Goal: Task Accomplishment & Management: Use online tool/utility

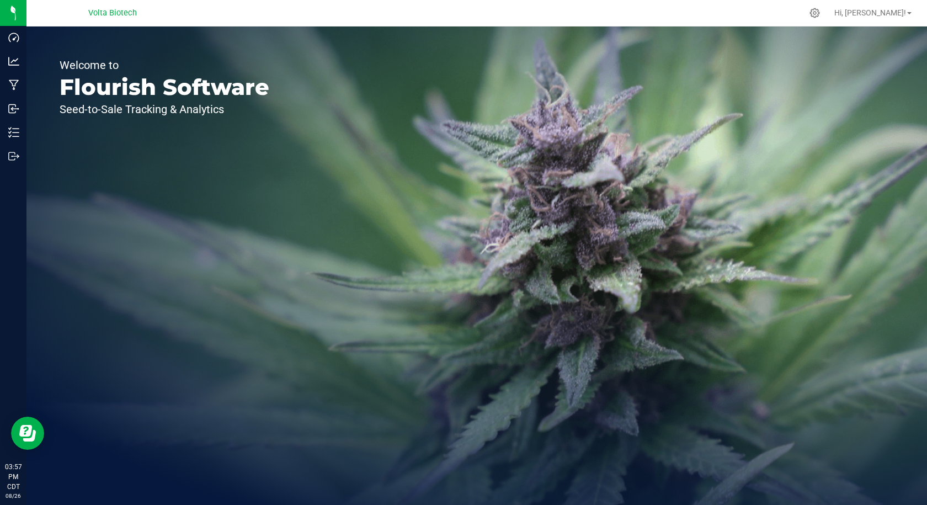
click at [101, 19] on div "Volta Biotech" at bounding box center [112, 12] width 49 height 13
click at [102, 13] on span "Volta Biotech" at bounding box center [112, 13] width 49 height 10
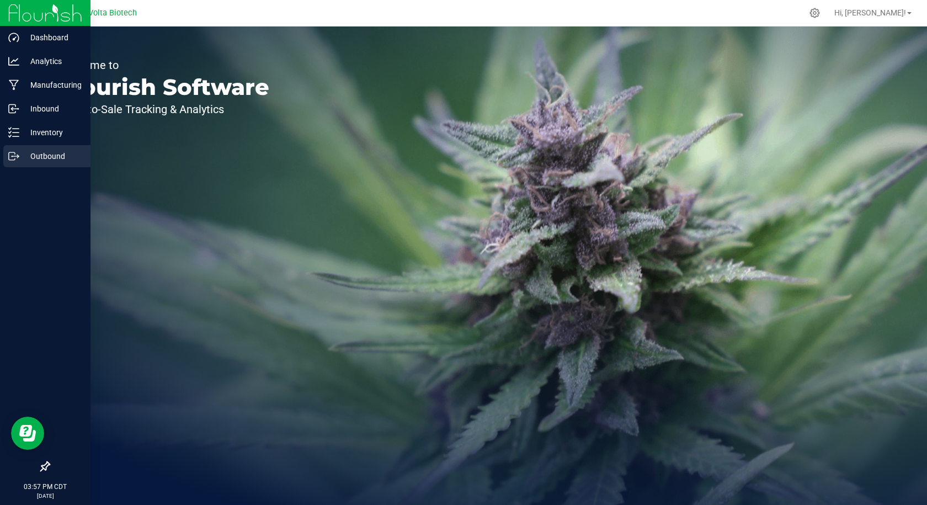
click at [17, 156] on line at bounding box center [16, 156] width 6 height 0
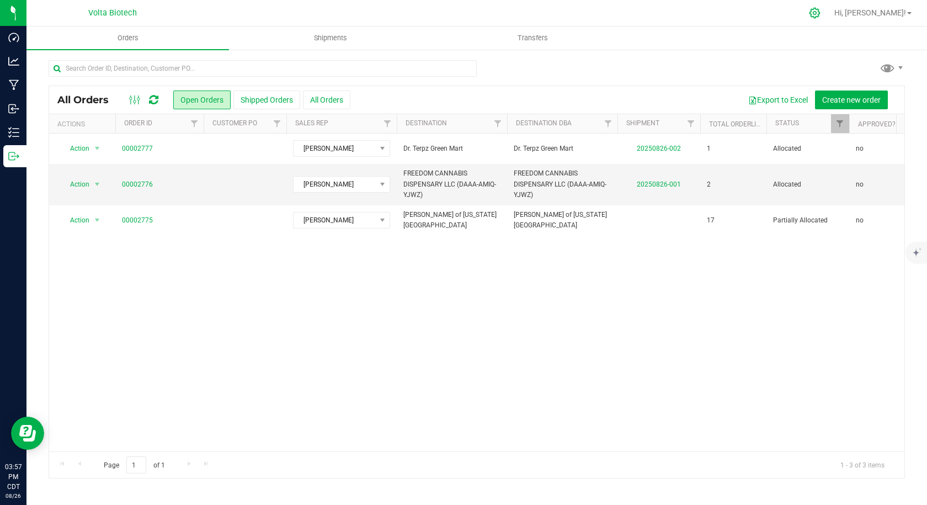
click at [820, 13] on icon at bounding box center [814, 13] width 10 height 10
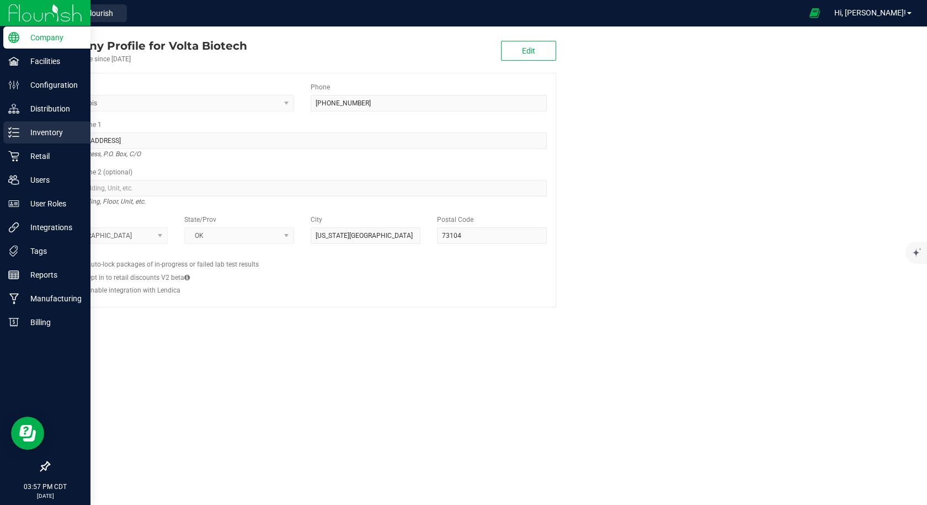
click at [50, 133] on p "Inventory" at bounding box center [52, 132] width 66 height 13
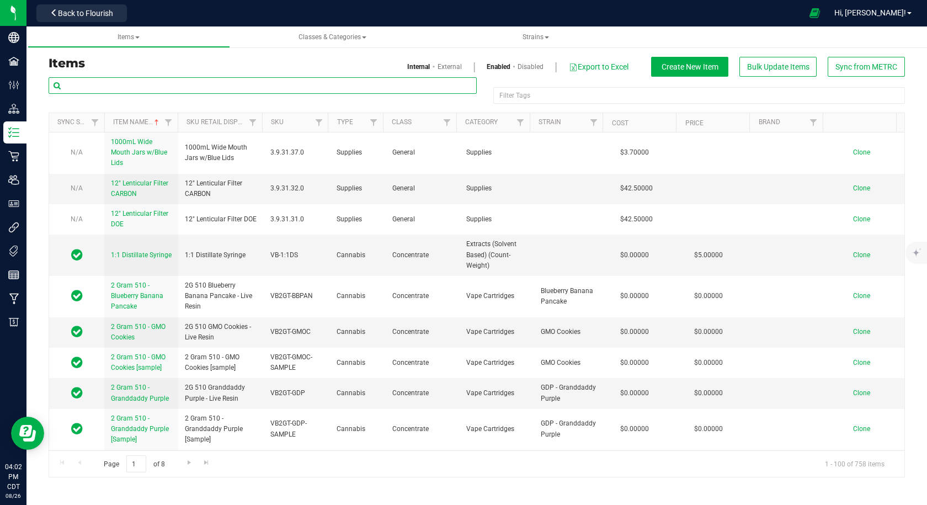
click at [143, 85] on input "text" at bounding box center [263, 85] width 428 height 17
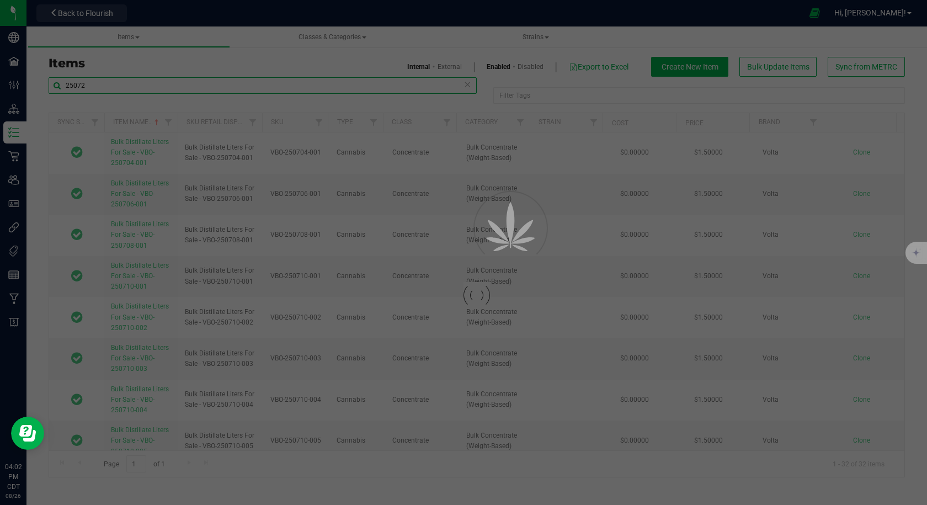
type input "25072"
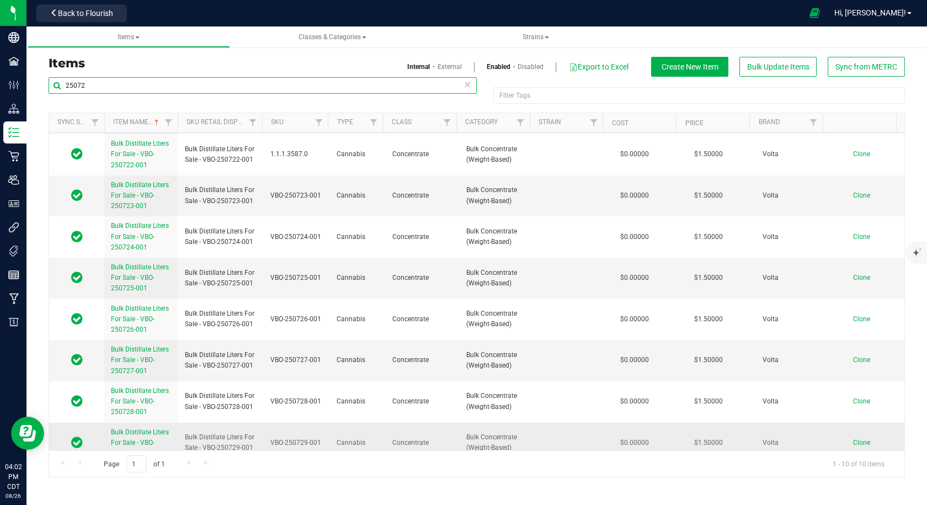
scroll to position [93, 0]
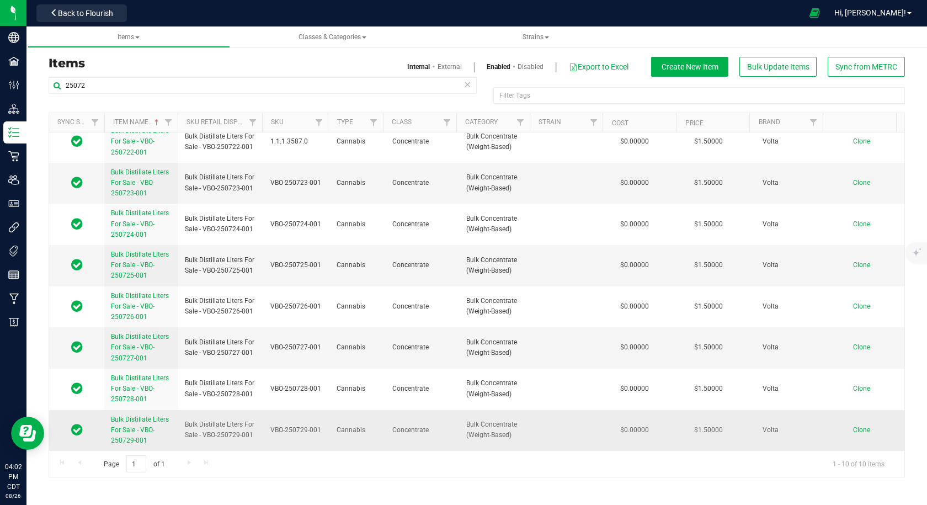
click at [855, 427] on span "Clone" at bounding box center [861, 430] width 17 height 8
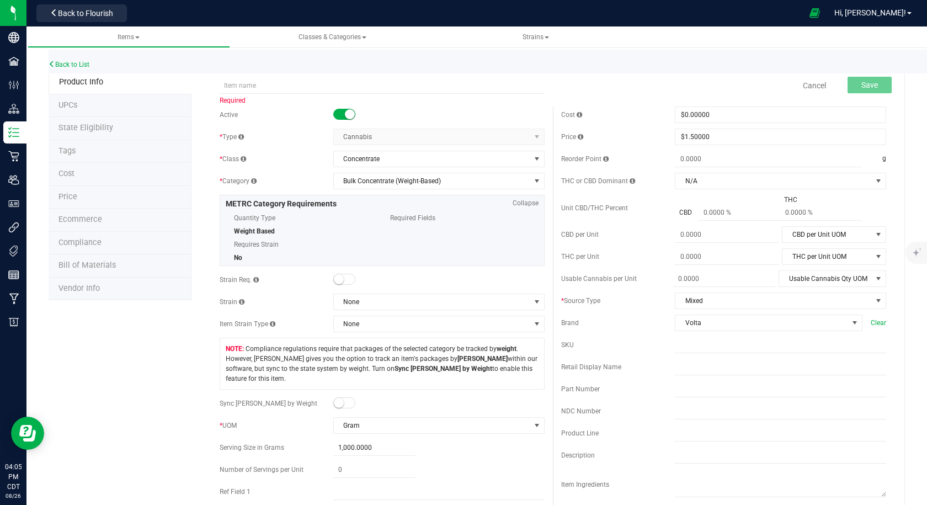
click at [318, 76] on div "Required" at bounding box center [382, 78] width 342 height 13
click at [318, 84] on input "text" at bounding box center [382, 85] width 325 height 17
paste input "Bulk Distillate Liters For Sale - VBO-250729-001"
drag, startPoint x: 335, startPoint y: 85, endPoint x: 365, endPoint y: 81, distance: 30.1
click at [365, 84] on input "Bulk Distillate Liters For Sale - VBO-250729-001" at bounding box center [382, 85] width 325 height 17
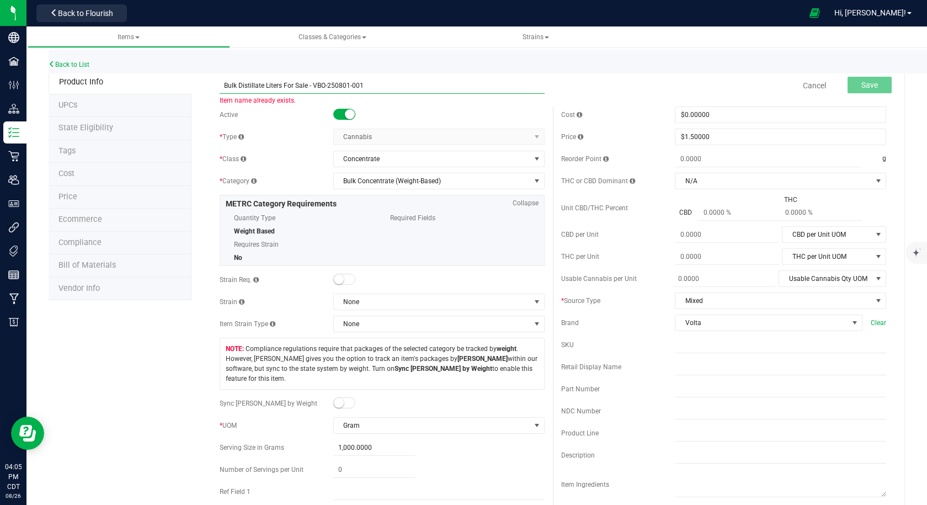
drag, startPoint x: 372, startPoint y: 83, endPoint x: 314, endPoint y: 84, distance: 57.9
click at [314, 84] on input "Bulk Distillate Liters For Sale - VBO-250801-001" at bounding box center [382, 85] width 325 height 17
type input "Bulk Distillate Liters For Sale - VBO-250801-001"
click at [77, 13] on span "Back to Flourish" at bounding box center [85, 13] width 55 height 9
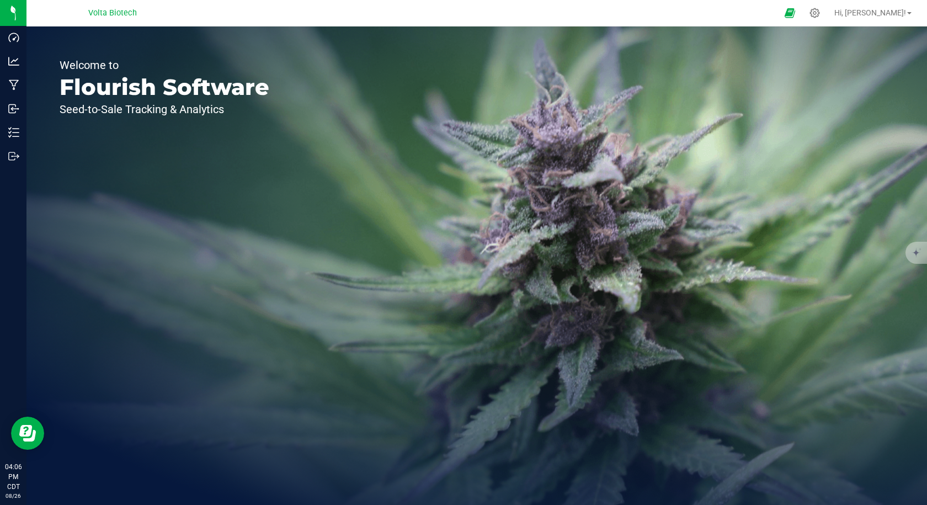
click at [114, 10] on span "Volta Biotech" at bounding box center [112, 13] width 49 height 10
click at [820, 12] on icon at bounding box center [815, 13] width 12 height 12
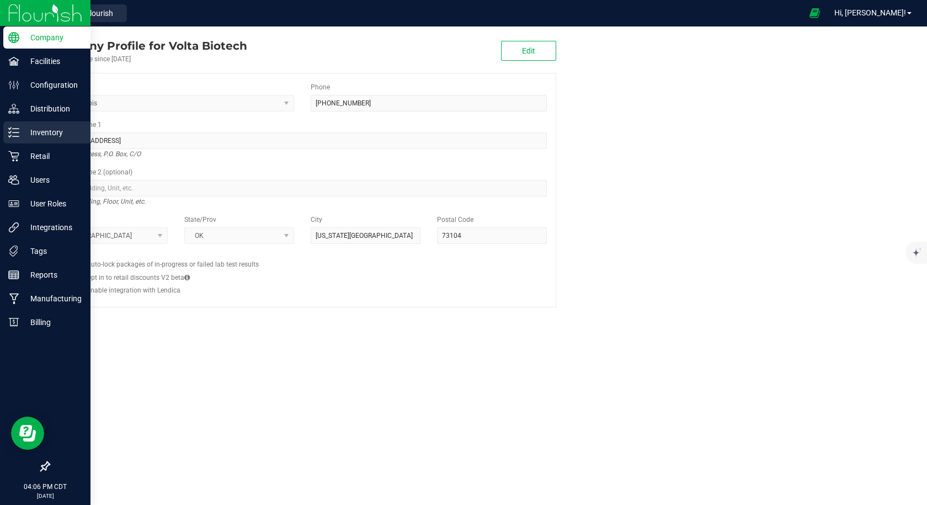
click at [18, 138] on div "Inventory" at bounding box center [46, 132] width 87 height 22
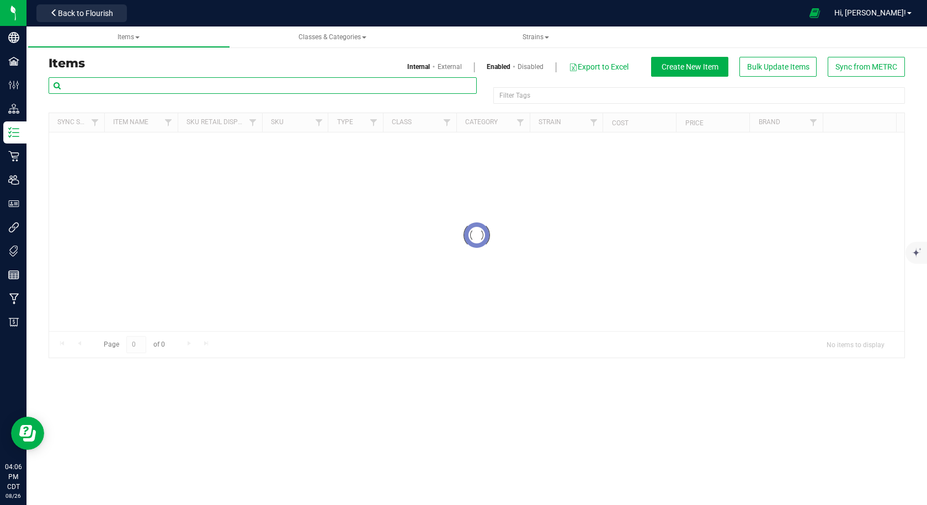
click at [134, 83] on input "text" at bounding box center [263, 85] width 428 height 17
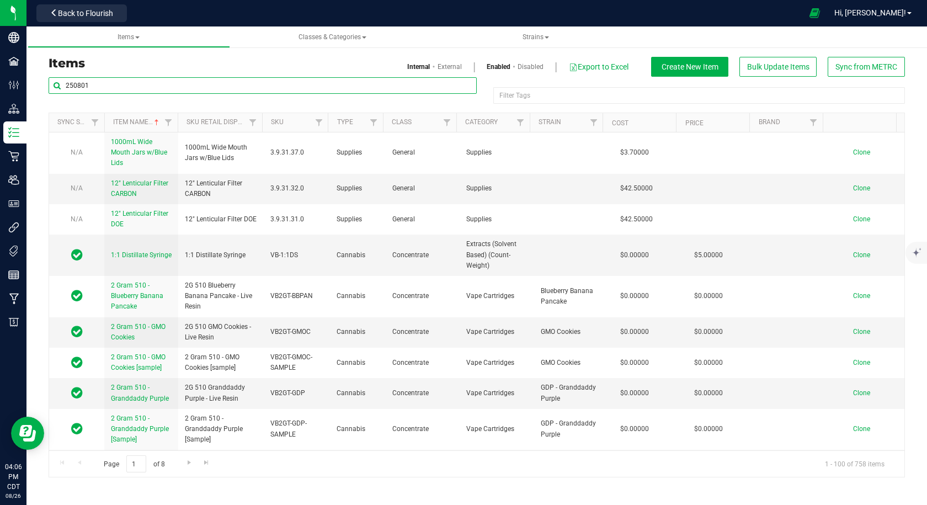
type input "250801"
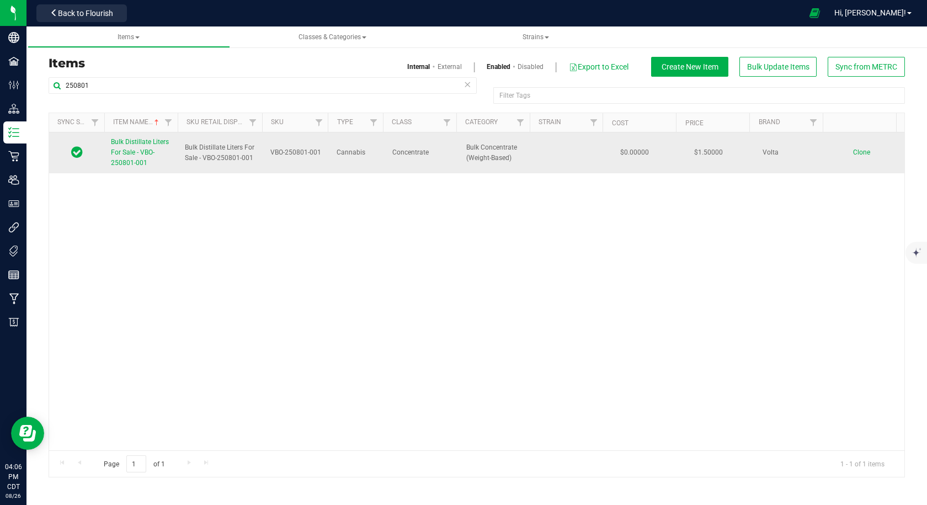
click at [152, 157] on link "Bulk Distillate Liters For Sale - VBO-250801-001" at bounding box center [141, 153] width 61 height 32
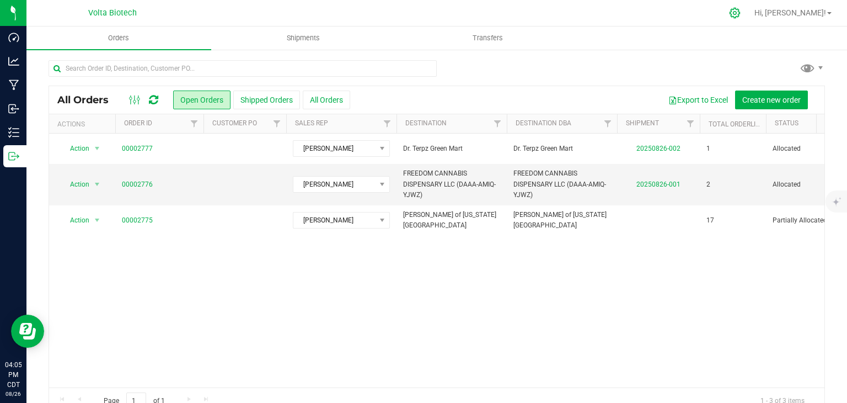
click at [740, 14] on icon at bounding box center [735, 13] width 10 height 10
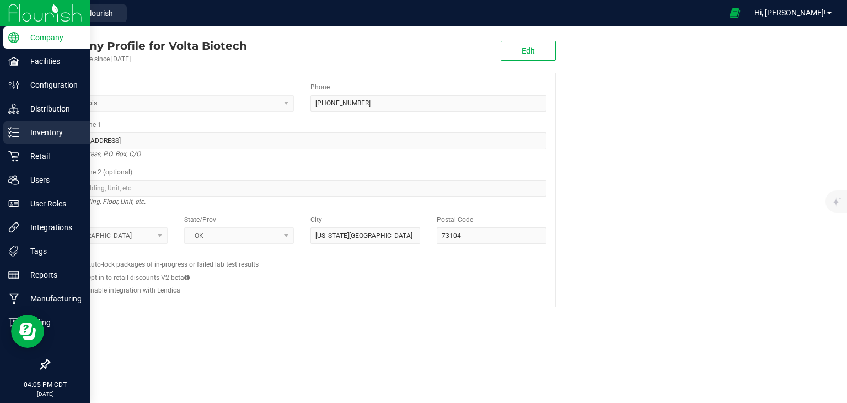
click at [37, 130] on p "Inventory" at bounding box center [52, 132] width 66 height 13
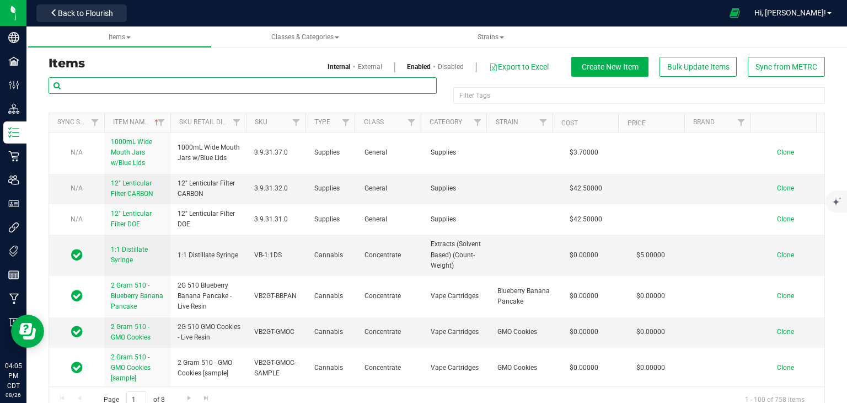
click at [158, 82] on input "text" at bounding box center [243, 85] width 388 height 17
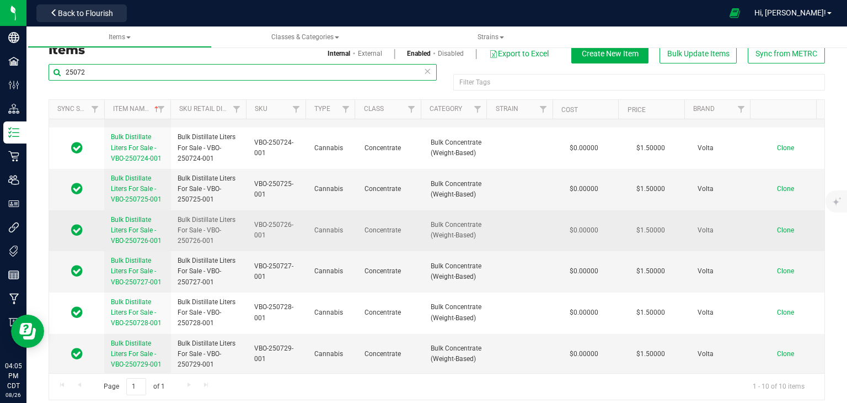
scroll to position [20, 0]
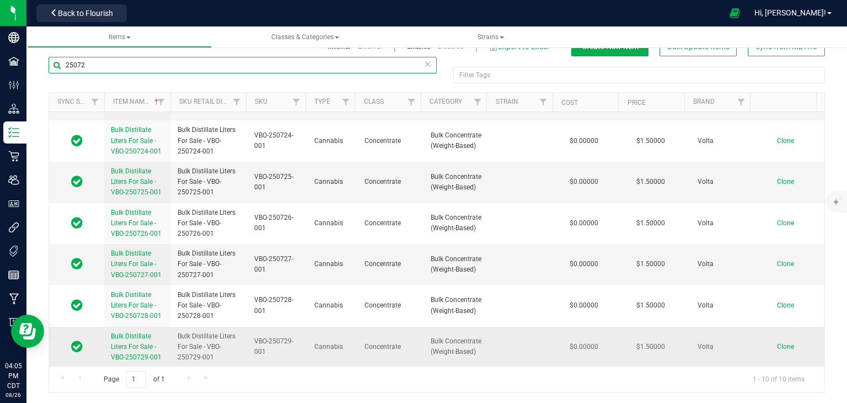
type input "25072"
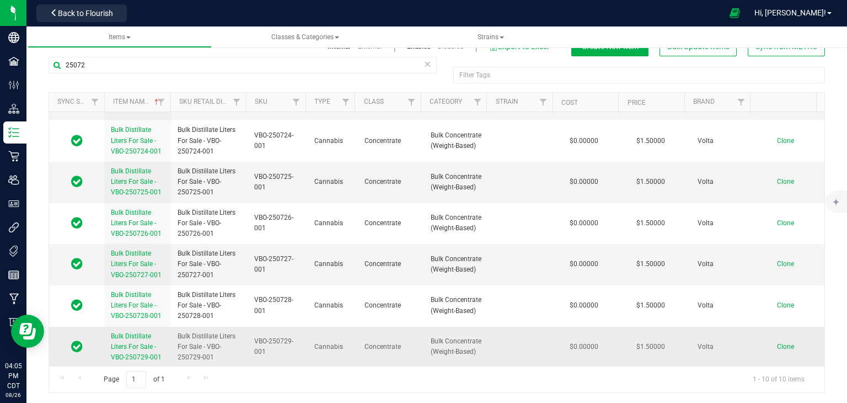
click at [151, 351] on span "Bulk Distillate Liters For Sale - VBO-250729-001" at bounding box center [136, 346] width 51 height 29
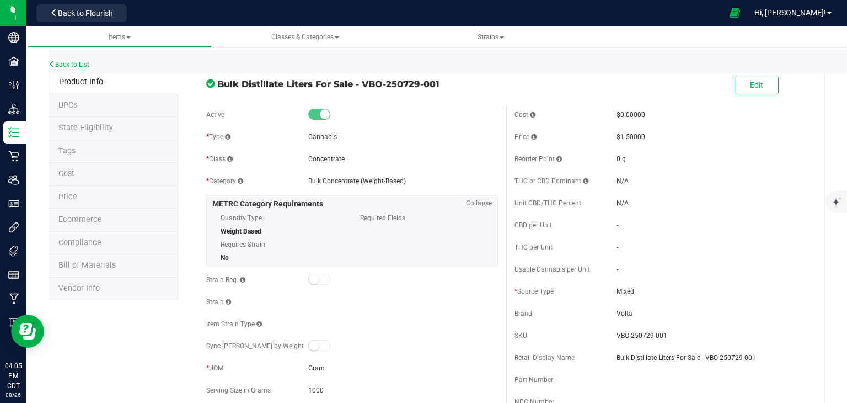
drag, startPoint x: 215, startPoint y: 84, endPoint x: 457, endPoint y: 82, distance: 242.2
click at [457, 82] on div "Bulk Distillate Liters For Sale - VBO-250729-001" at bounding box center [352, 81] width 308 height 19
copy div "Bulk Distillate Liters For Sale - VBO-250729-001"
click at [73, 66] on link "Back to List" at bounding box center [69, 65] width 41 height 8
